Goal: Check status

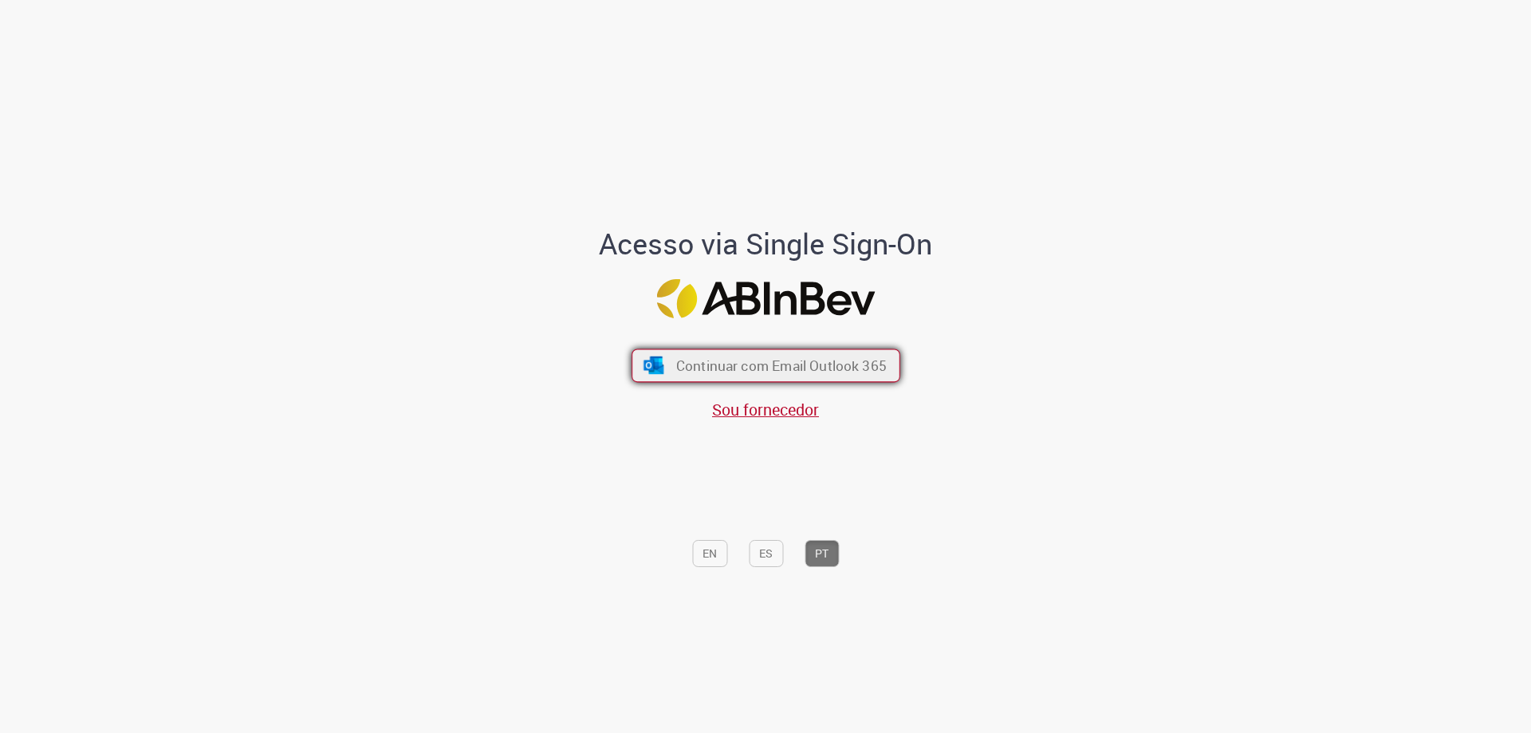
click at [852, 368] on span "Continuar com Email Outlook 365" at bounding box center [780, 365] width 211 height 18
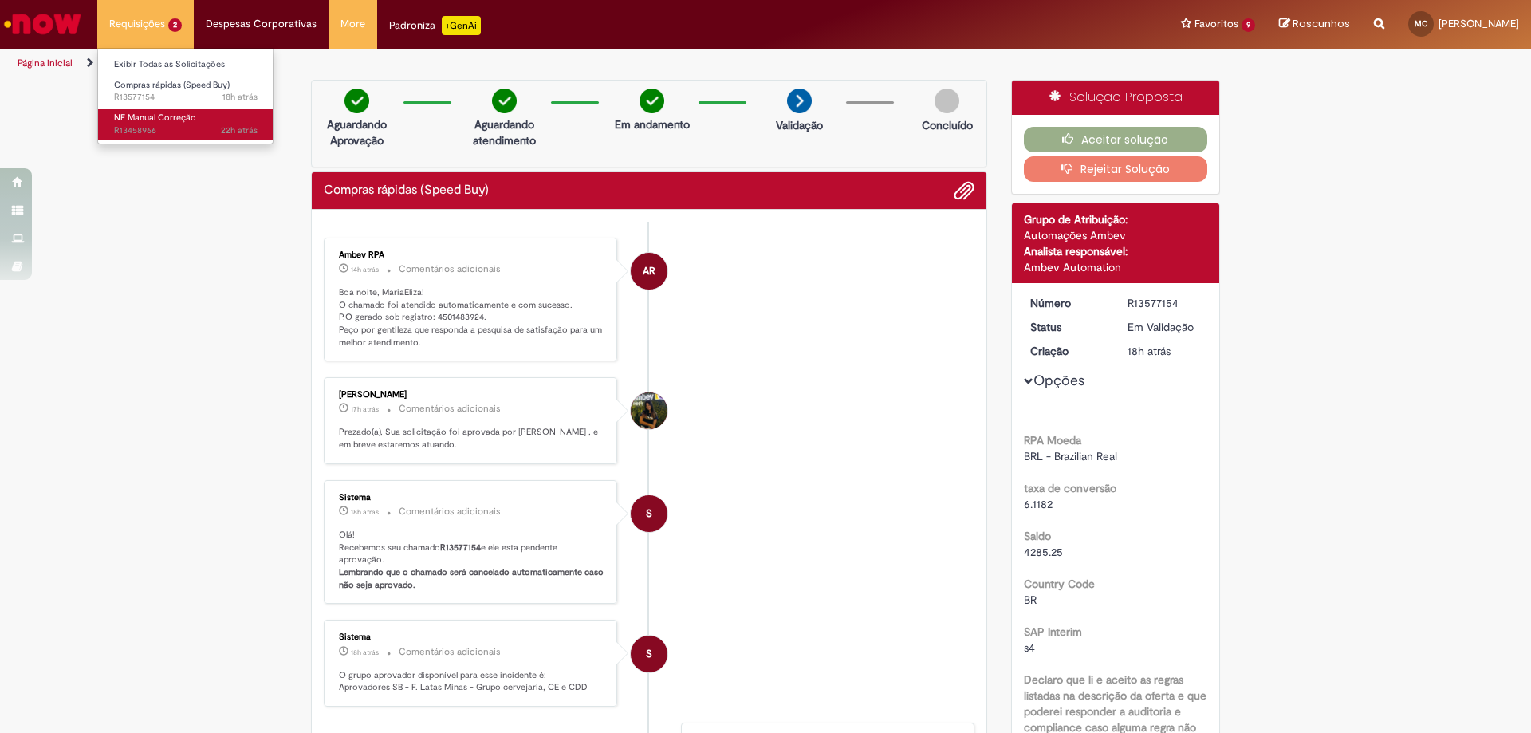
click at [159, 129] on span "22h atrás 22 horas atrás R13458966" at bounding box center [186, 130] width 144 height 13
